Goal: Information Seeking & Learning: Find specific fact

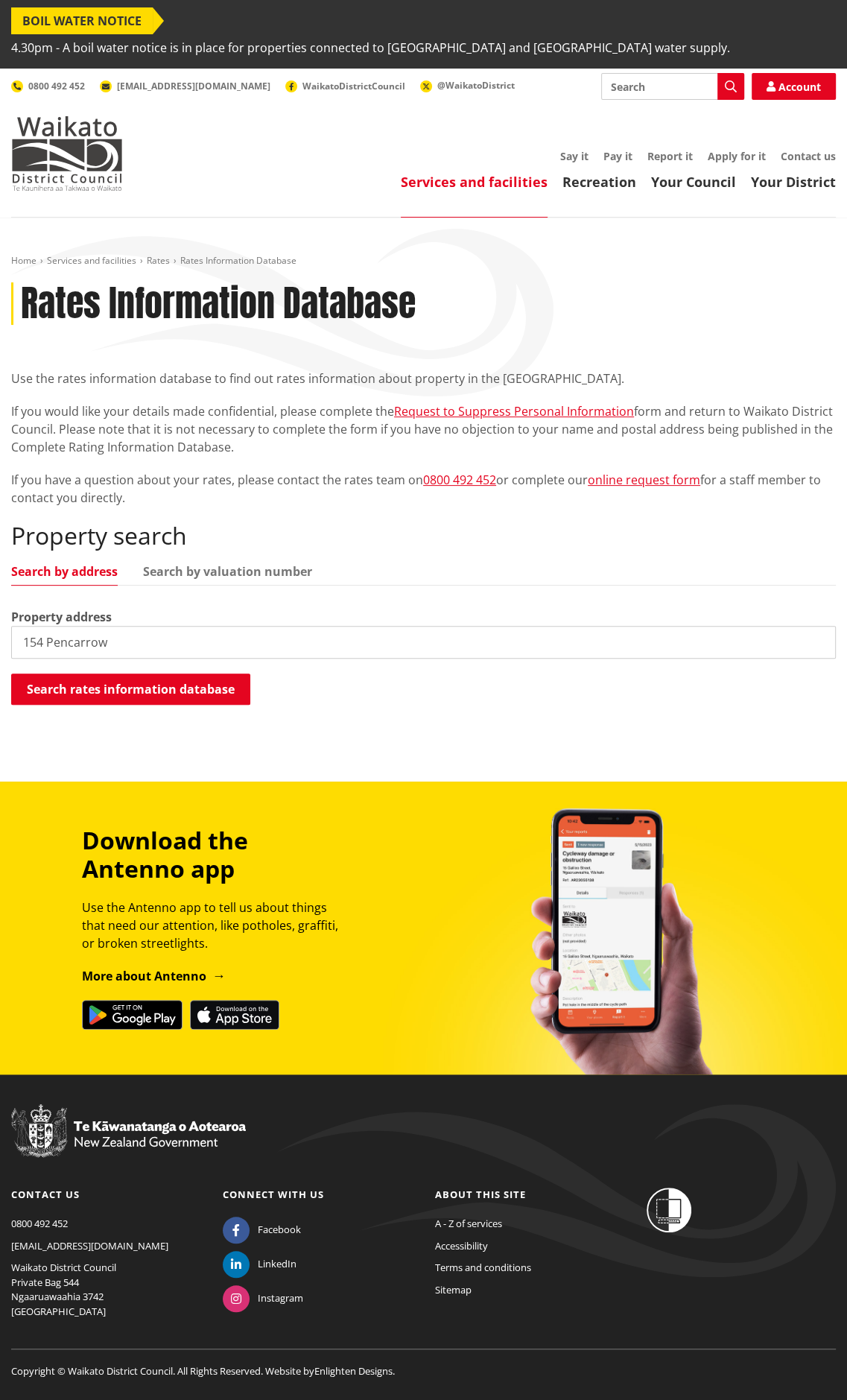
type input "154 Pencarrow"
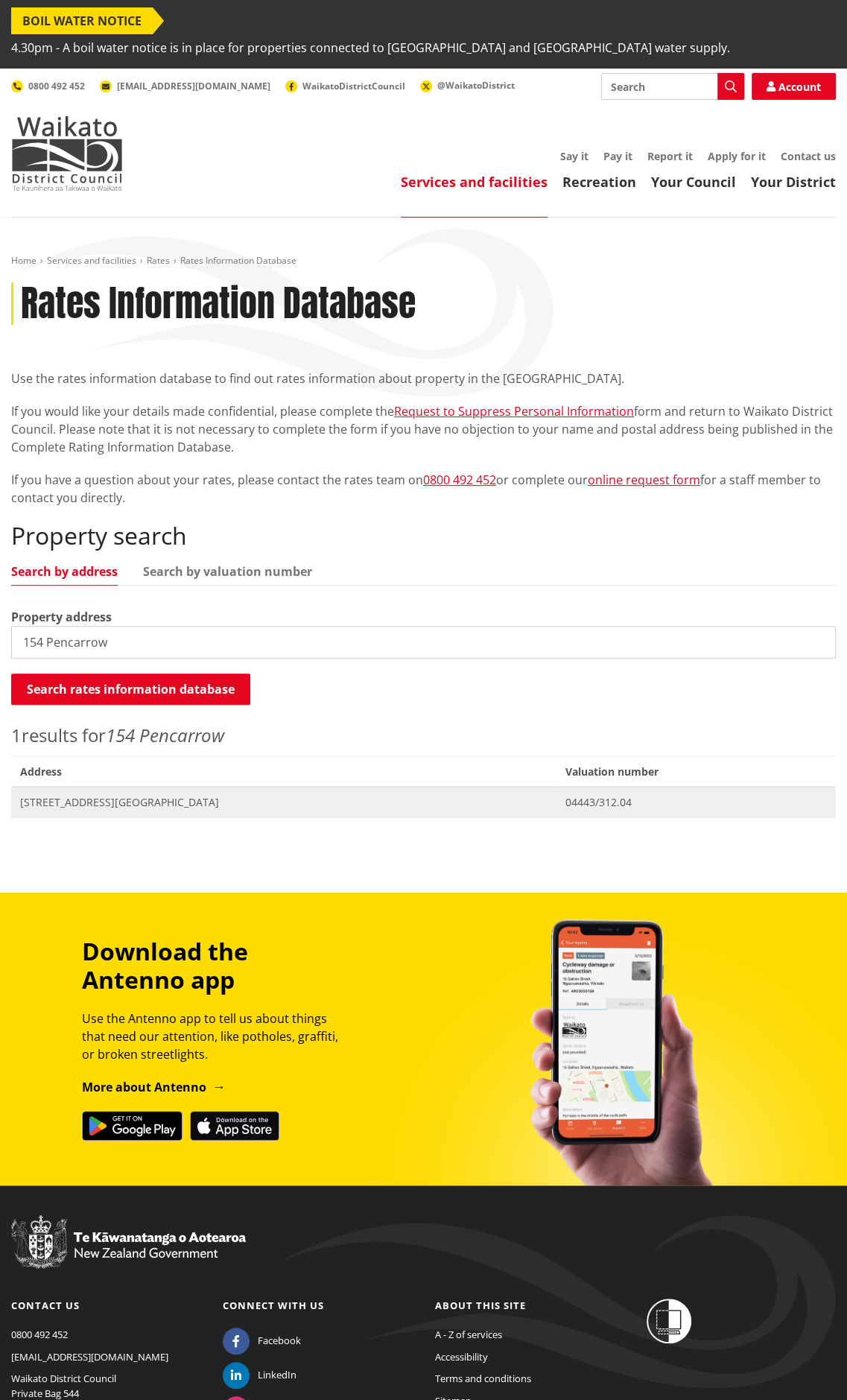
click at [64, 795] on span "[STREET_ADDRESS][GEOGRAPHIC_DATA]" at bounding box center [284, 802] width 528 height 15
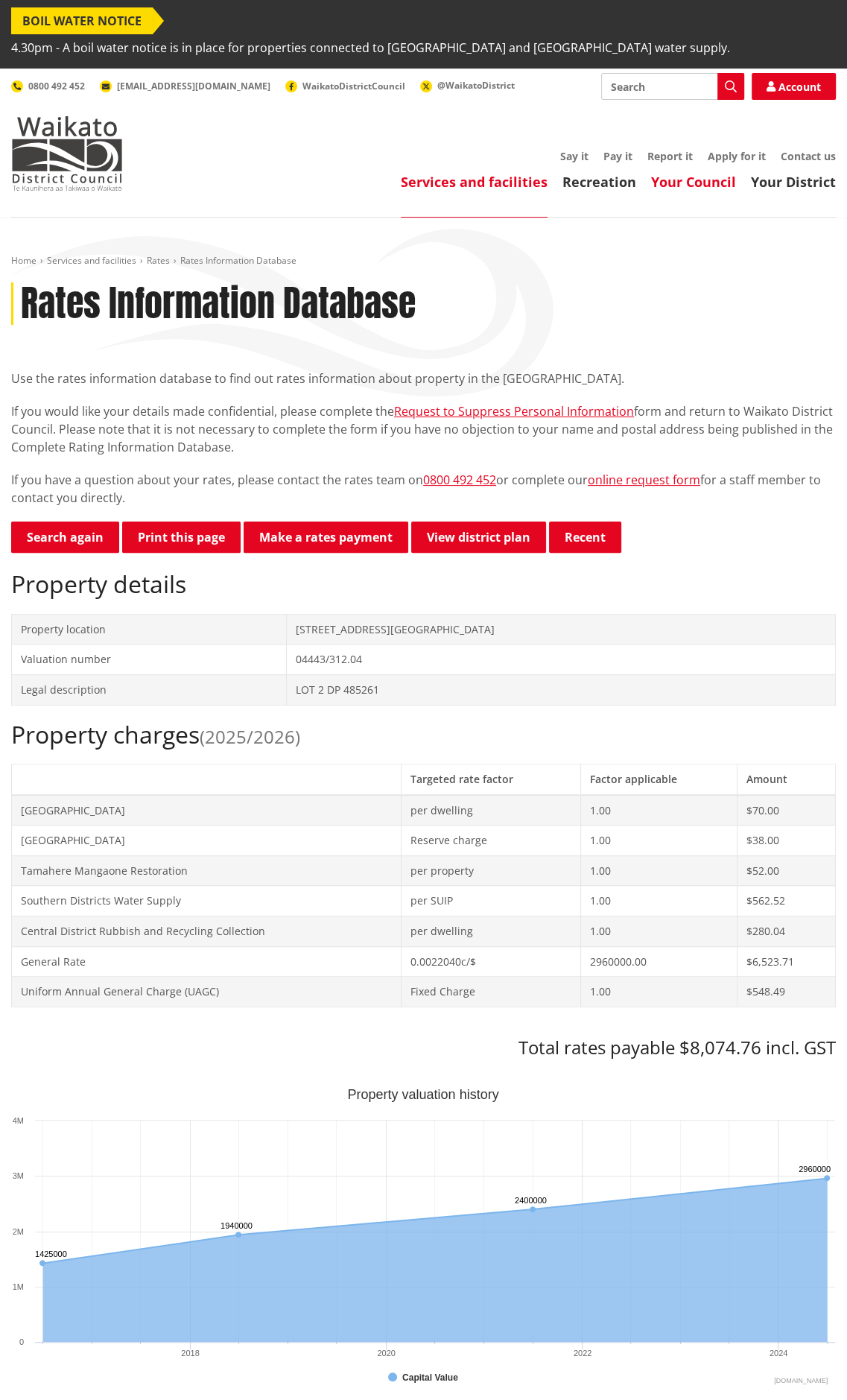
click at [706, 173] on link "Your Council" at bounding box center [693, 182] width 85 height 18
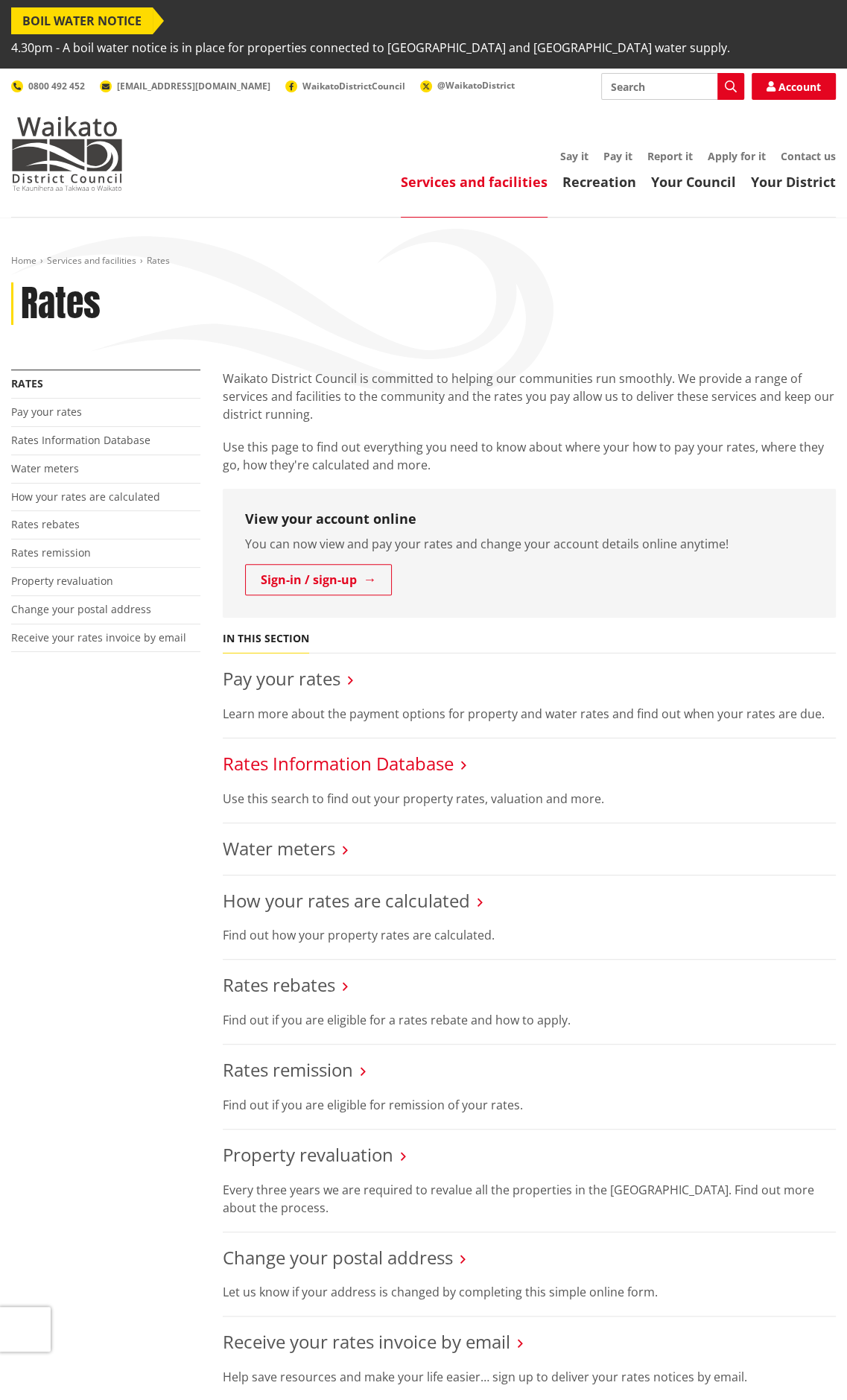
click at [445, 751] on link "Rates Information Database" at bounding box center [338, 763] width 231 height 25
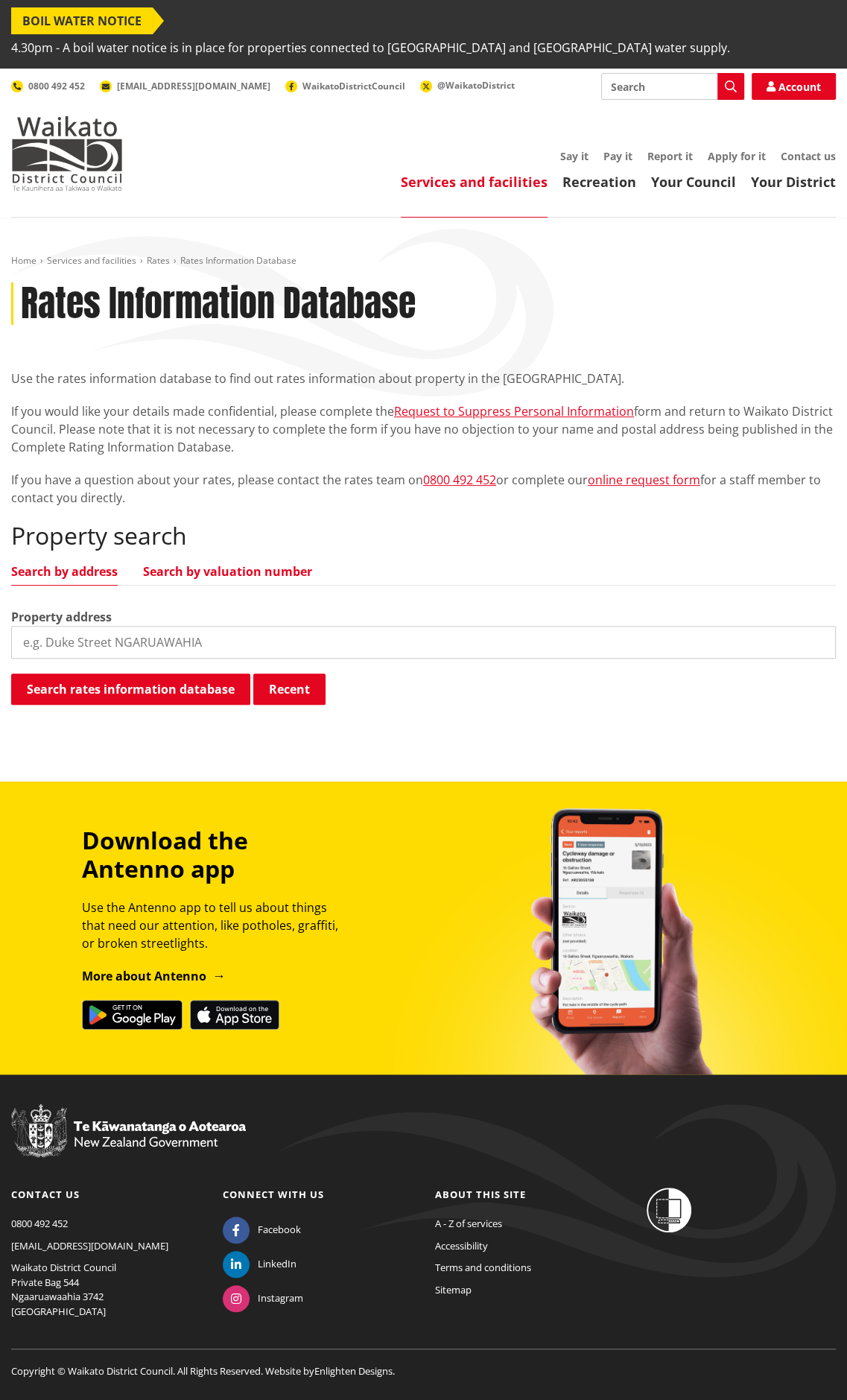
click at [259, 565] on link "Search by valuation number" at bounding box center [227, 571] width 169 height 12
click at [262, 626] on input "search" at bounding box center [424, 642] width 825 height 33
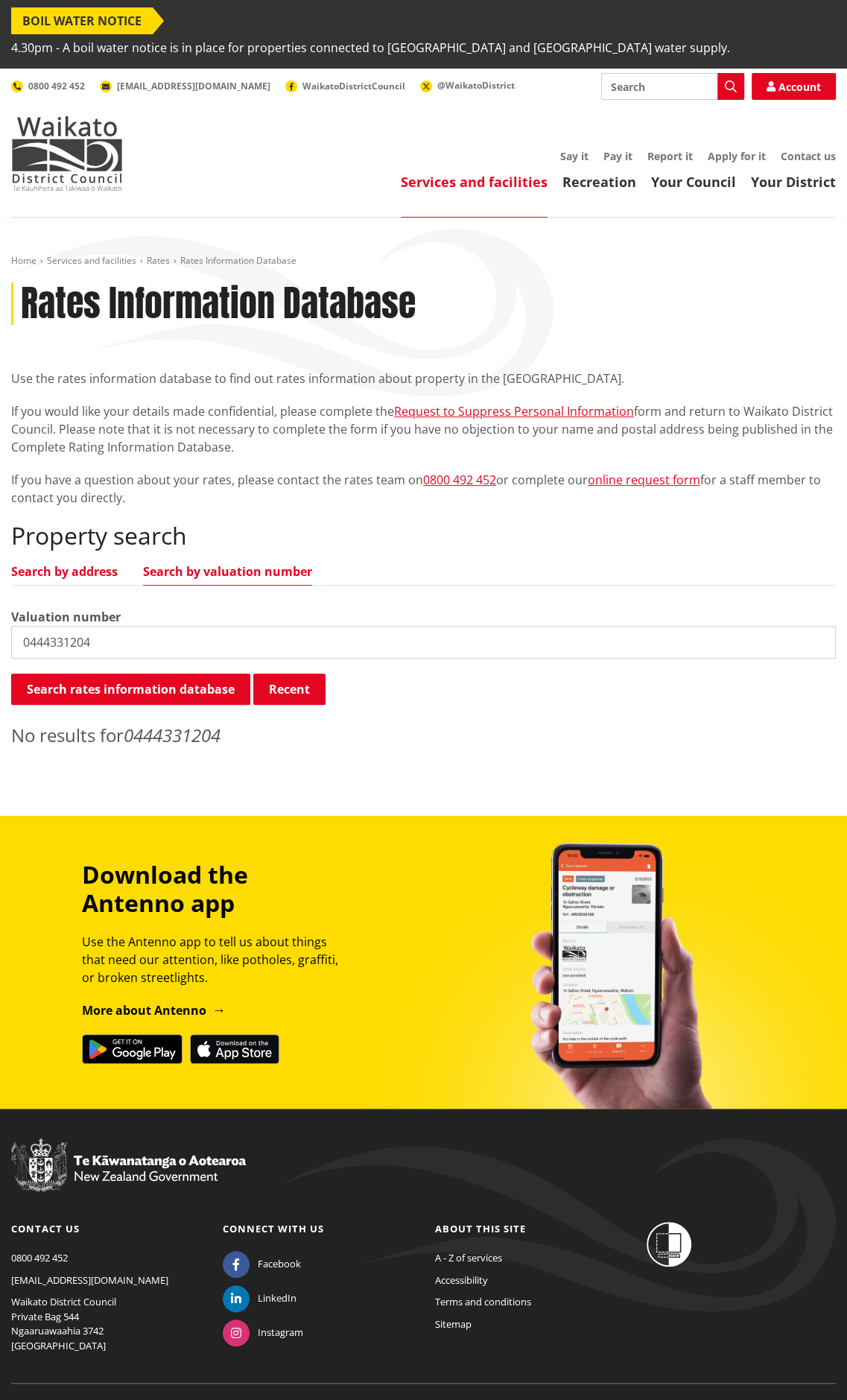
click at [89, 565] on link "Search by address" at bounding box center [65, 571] width 106 height 12
click at [161, 626] on input "0444331204" at bounding box center [424, 642] width 825 height 33
drag, startPoint x: 123, startPoint y: 618, endPoint x: 0, endPoint y: 613, distance: 123.1
click at [0, 613] on div "Home Services and facilities Rates Rates Information Database Rates Information…" at bounding box center [423, 506] width 847 height 502
type input "154 pen"
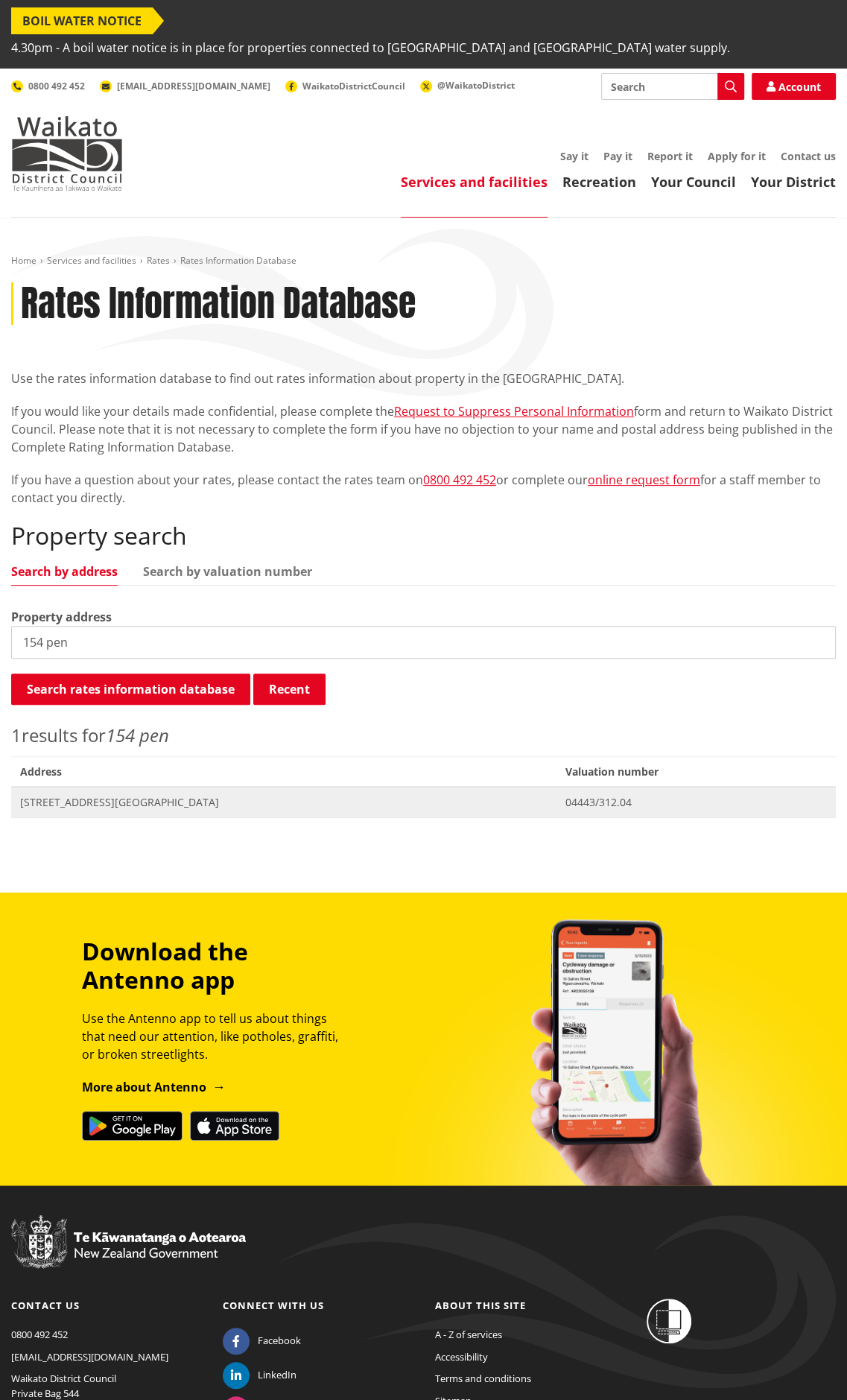
click at [565, 795] on span "04443/312.04" at bounding box center [696, 802] width 261 height 15
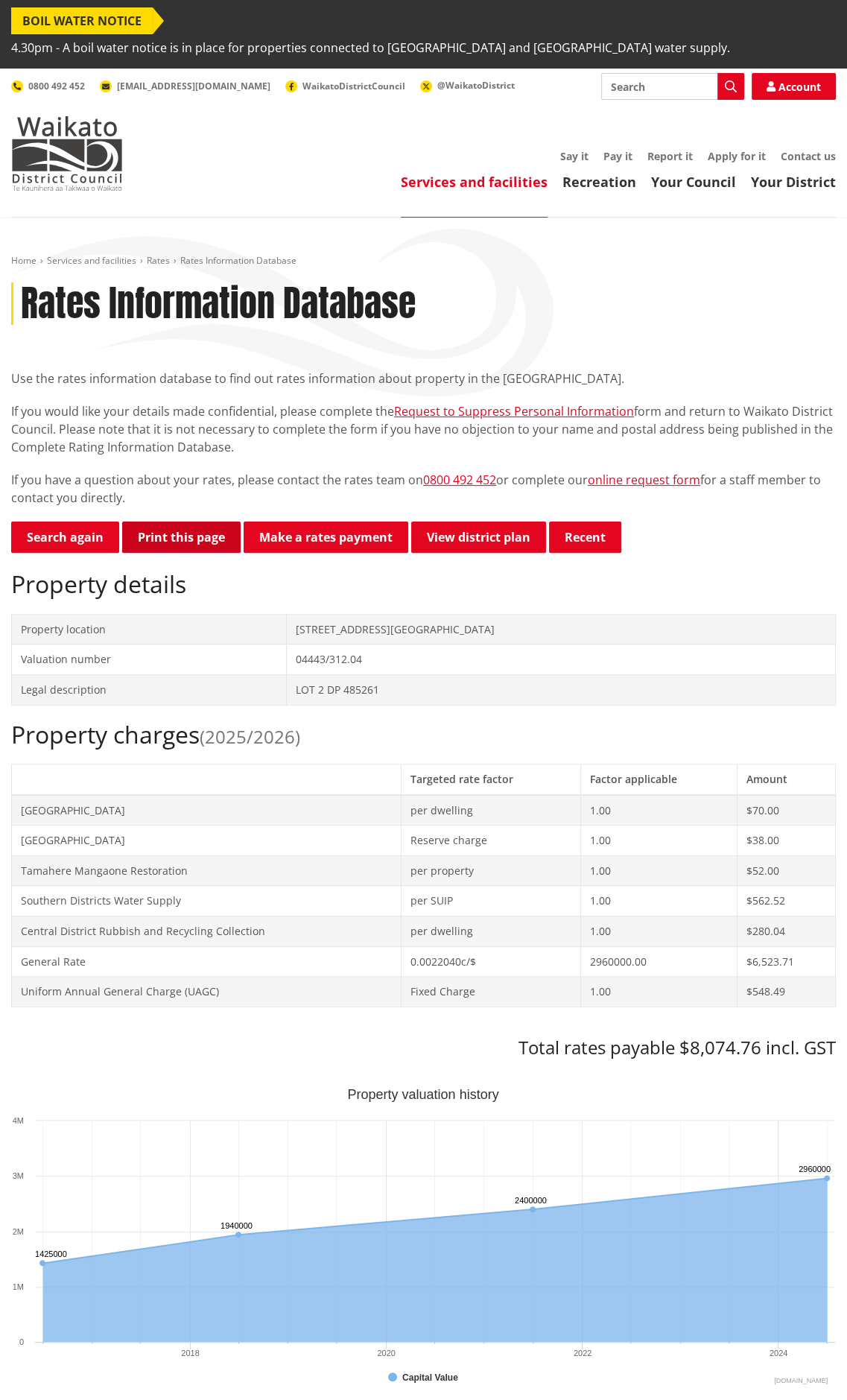
click at [149, 521] on button "Print this page" at bounding box center [181, 537] width 118 height 31
click at [590, 521] on button "Recent" at bounding box center [585, 537] width 72 height 31
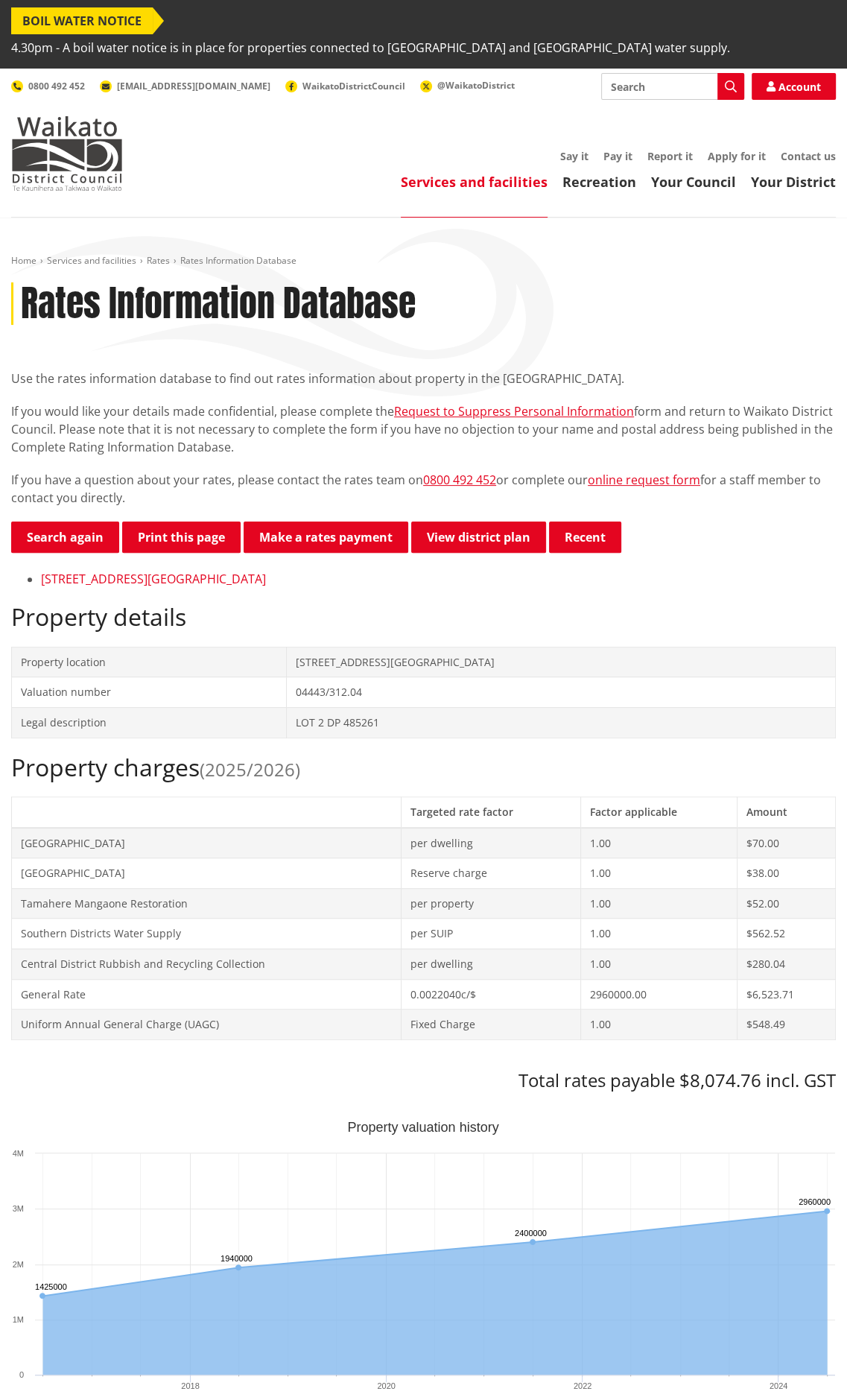
click at [145, 571] on link "[STREET_ADDRESS][GEOGRAPHIC_DATA]" at bounding box center [153, 579] width 225 height 16
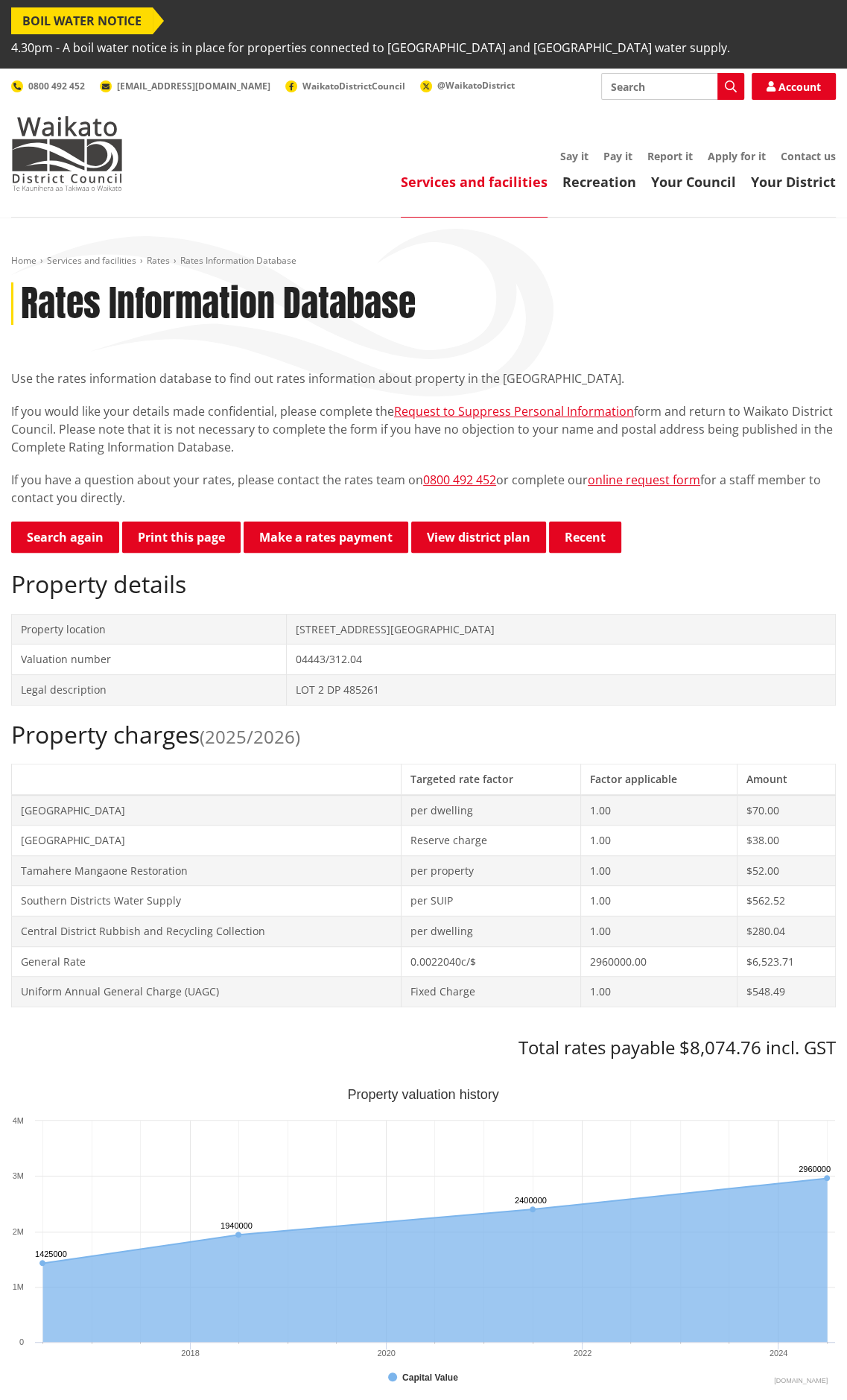
click at [275, 725] on span "(2025/2026)" at bounding box center [249, 737] width 100 height 25
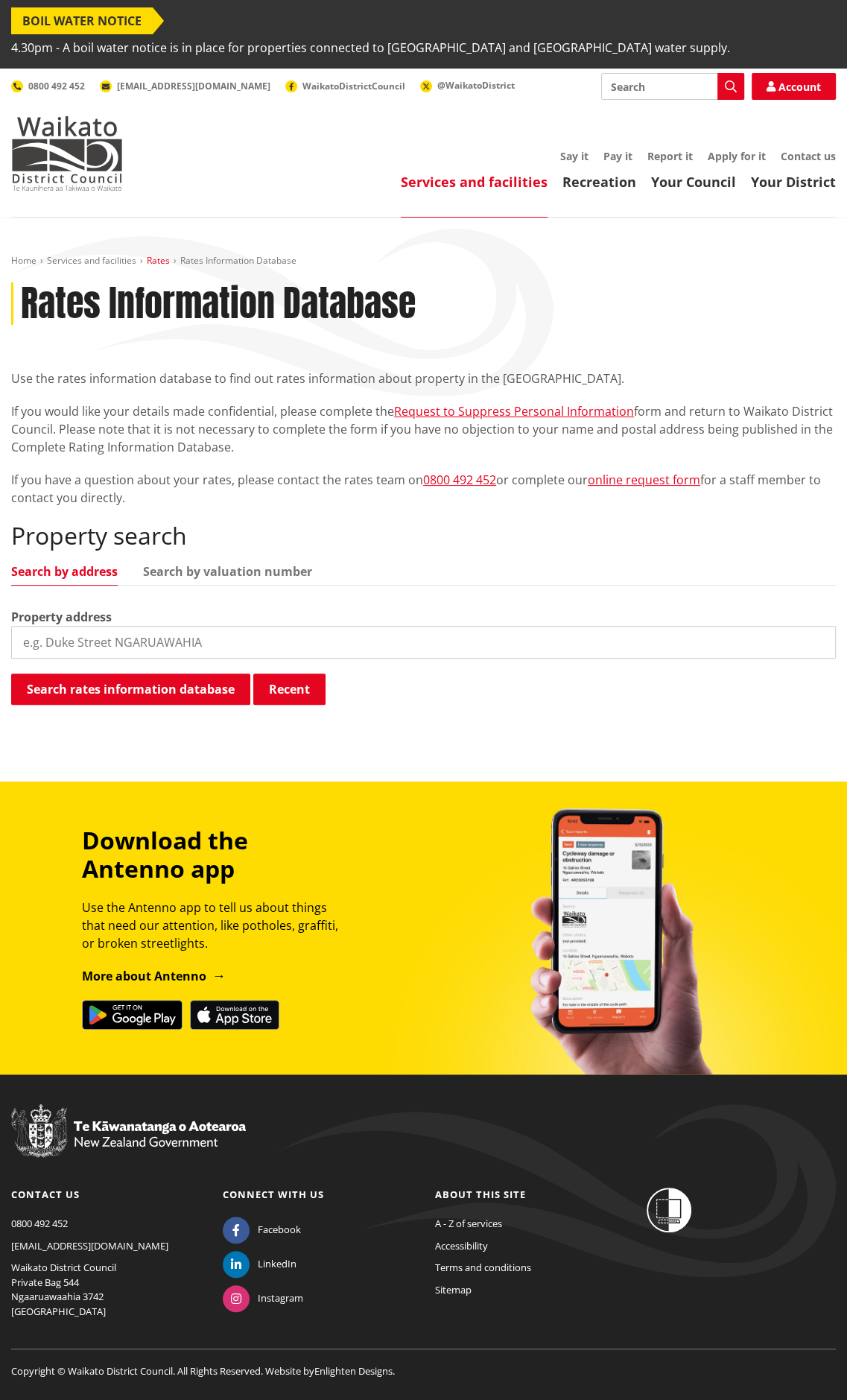
click at [163, 254] on link "Rates" at bounding box center [158, 261] width 23 height 13
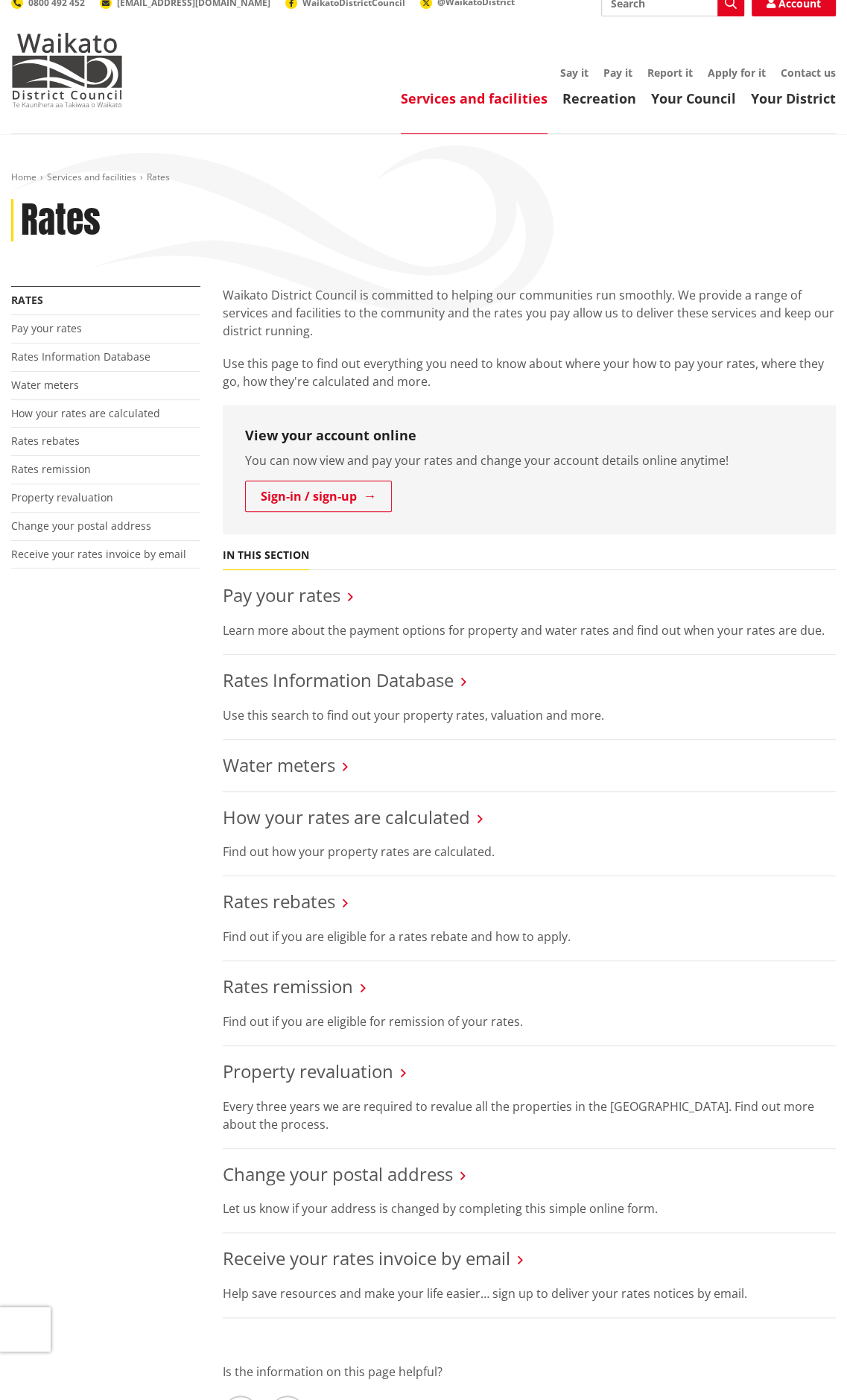
scroll to position [74, 0]
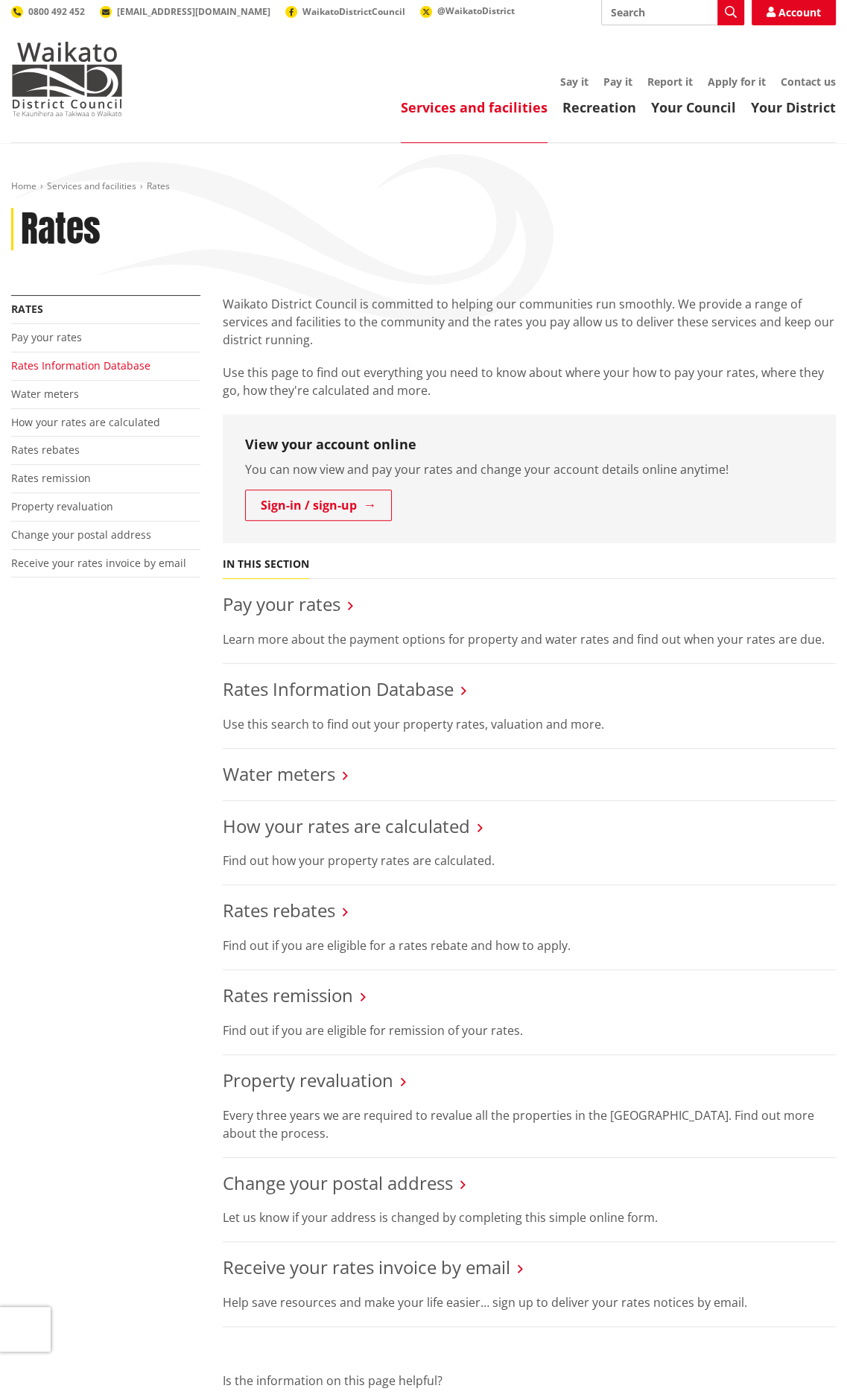
click at [95, 359] on link "Rates Information Database" at bounding box center [81, 365] width 140 height 14
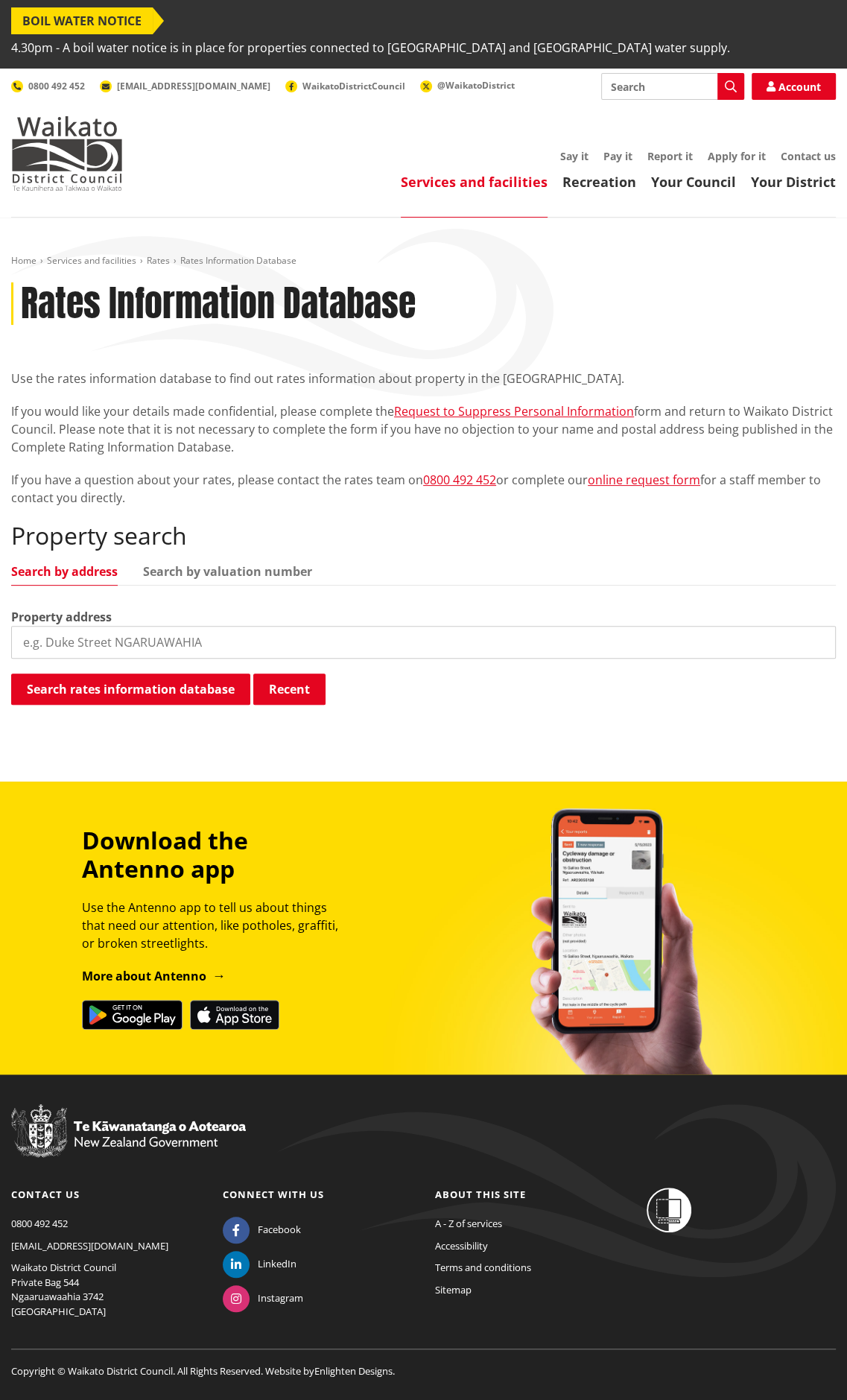
click at [208, 626] on input "search" at bounding box center [424, 642] width 825 height 33
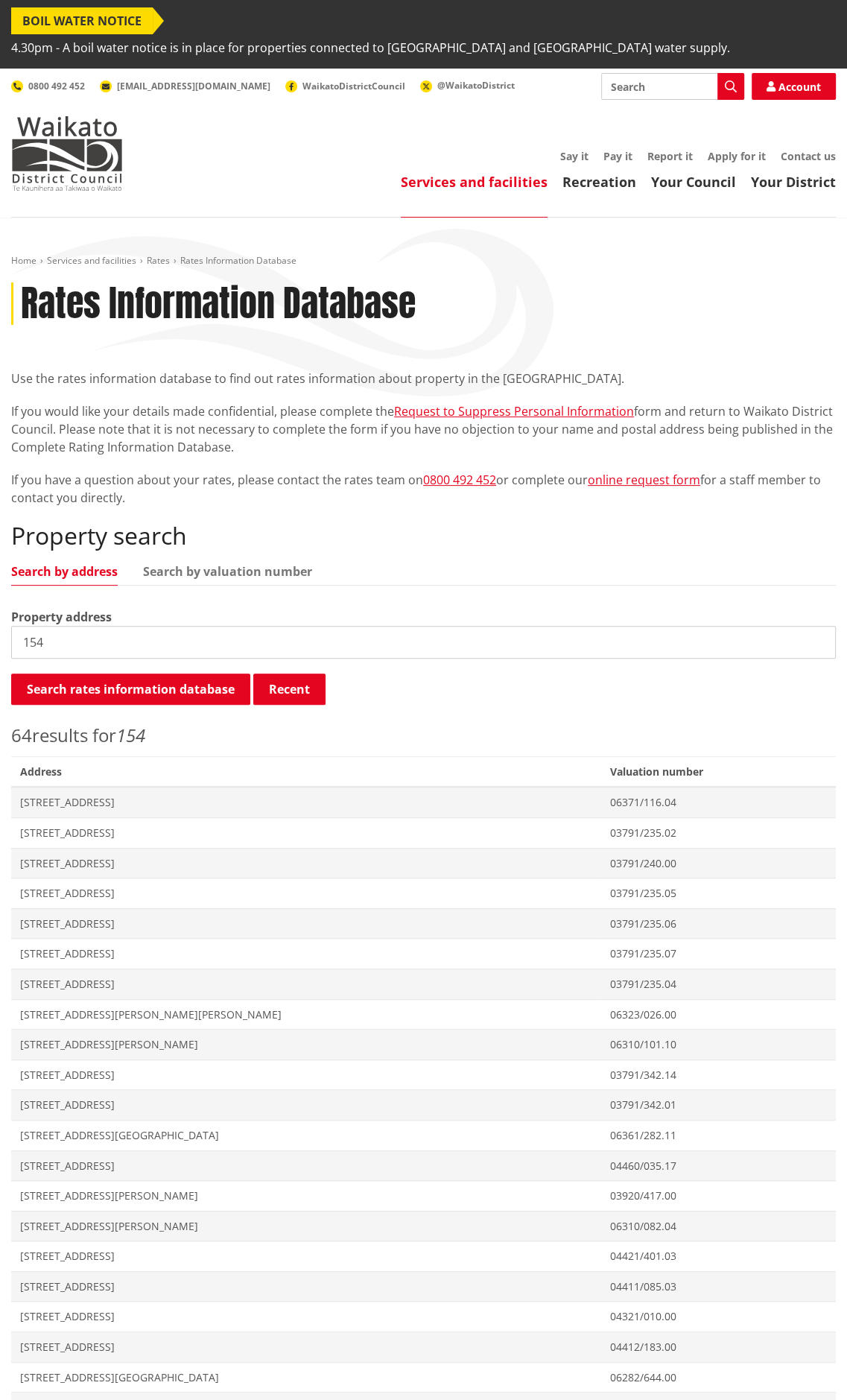
click at [103, 626] on input "154" at bounding box center [424, 642] width 825 height 33
type input "154 pen"
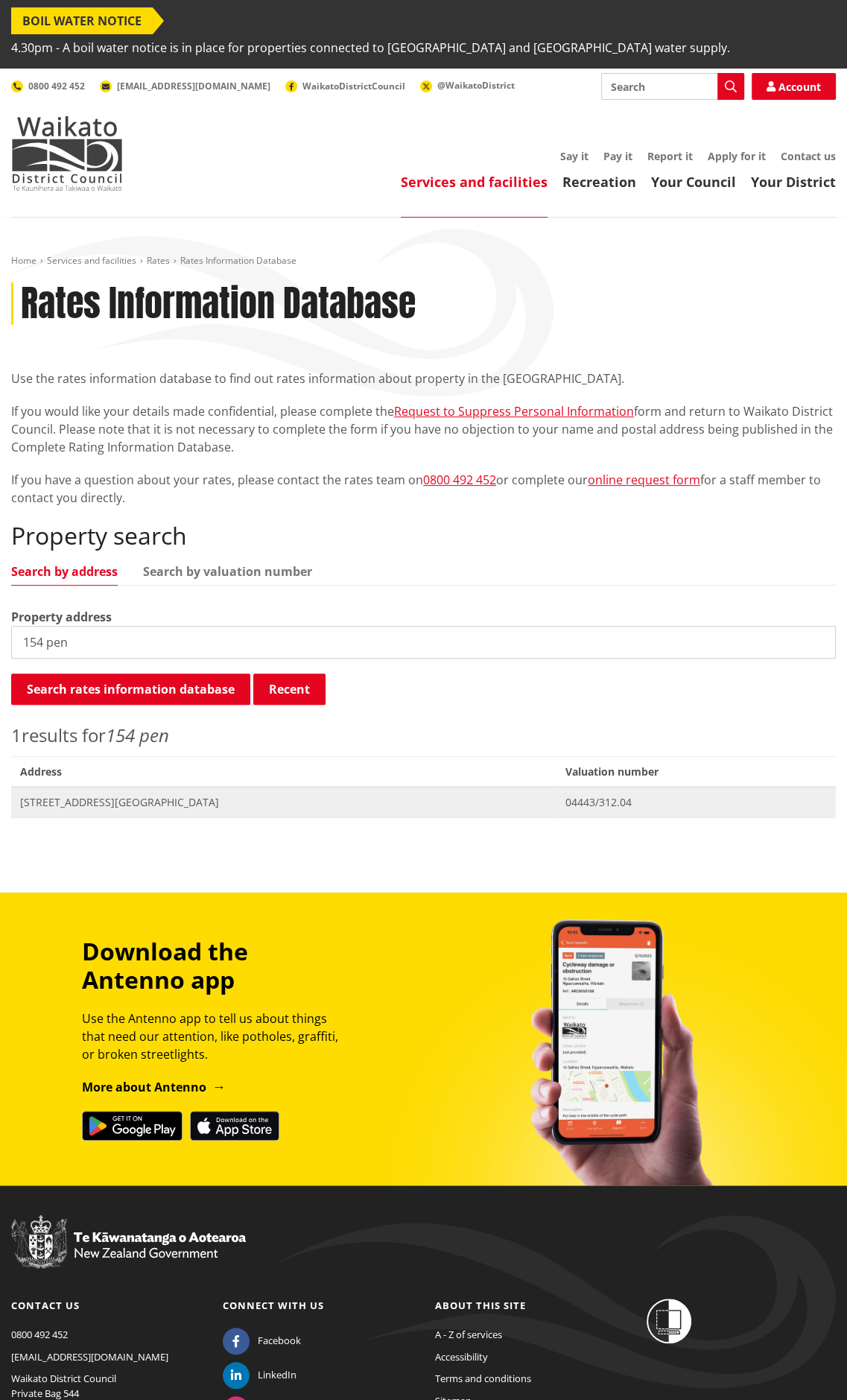
click at [575, 795] on span "04443/312.04" at bounding box center [696, 802] width 261 height 15
